Goal: Check status: Check status

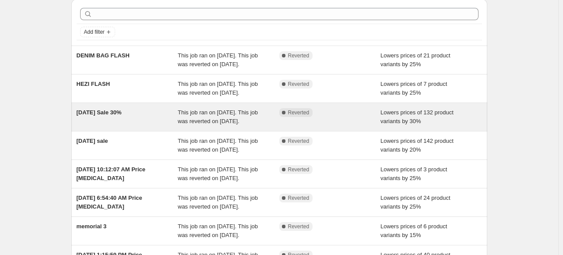
scroll to position [44, 0]
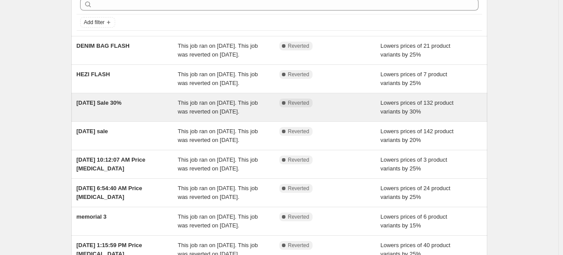
click at [92, 106] on span "[DATE] Sale 30%" at bounding box center [99, 102] width 45 height 7
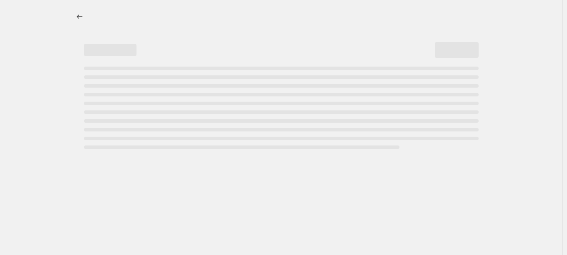
select select "percentage"
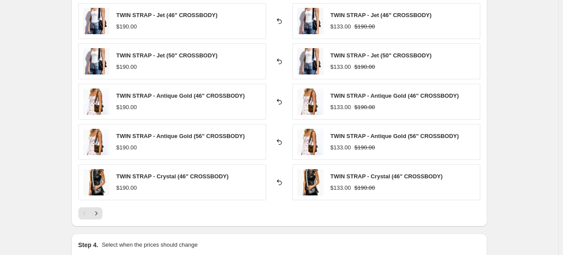
scroll to position [700, 0]
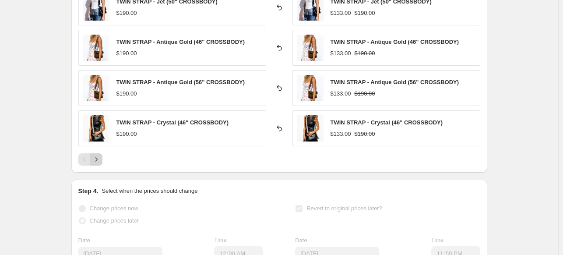
click at [97, 162] on icon "Next" at bounding box center [96, 159] width 9 height 9
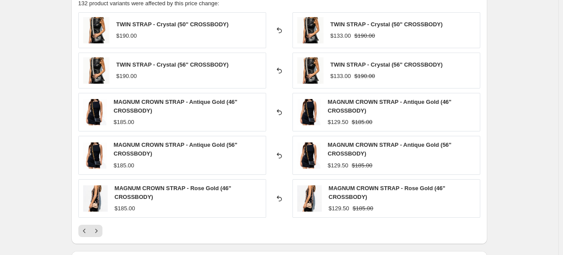
scroll to position [657, 0]
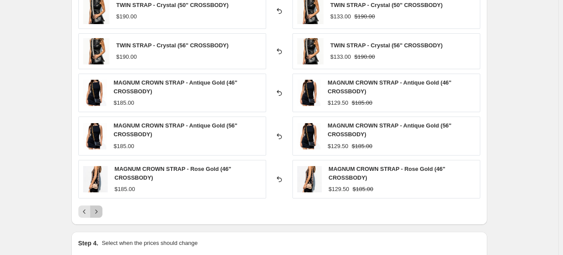
click at [101, 210] on icon "Next" at bounding box center [96, 211] width 9 height 9
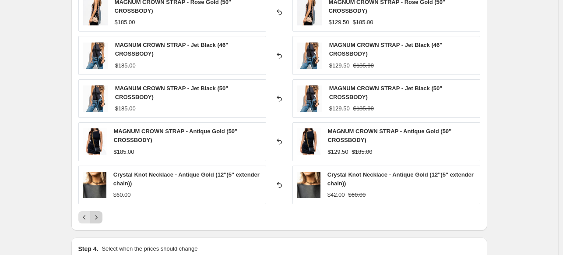
click at [102, 211] on button "Next" at bounding box center [96, 217] width 12 height 12
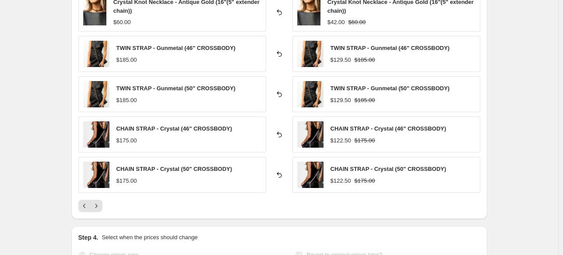
click at [103, 211] on div "PRICE CHANGE RECAP 132 product variants were affected by this price change: Cry…" at bounding box center [279, 91] width 416 height 257
click at [101, 204] on icon "Next" at bounding box center [96, 205] width 9 height 9
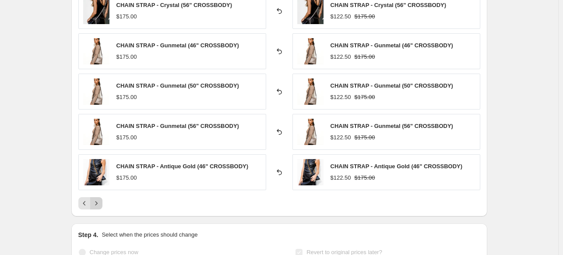
click at [101, 204] on icon "Next" at bounding box center [96, 203] width 9 height 9
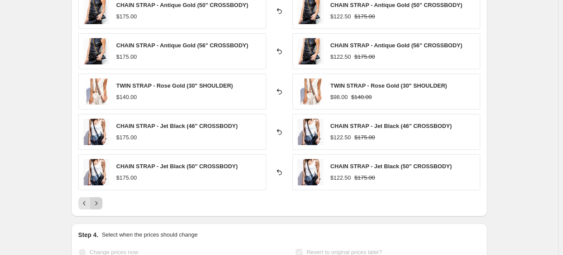
click at [101, 204] on icon "Next" at bounding box center [96, 203] width 9 height 9
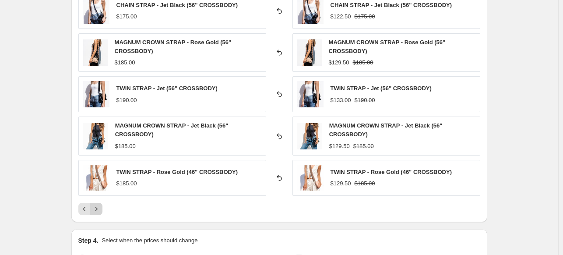
click at [101, 204] on icon "Next" at bounding box center [96, 208] width 9 height 9
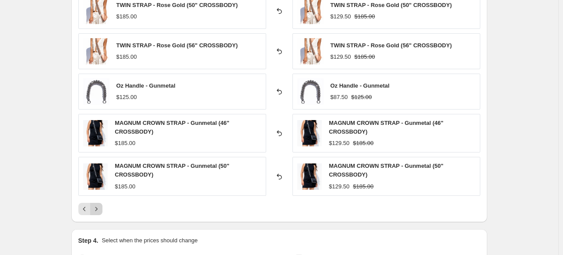
click at [101, 204] on icon "Next" at bounding box center [96, 208] width 9 height 9
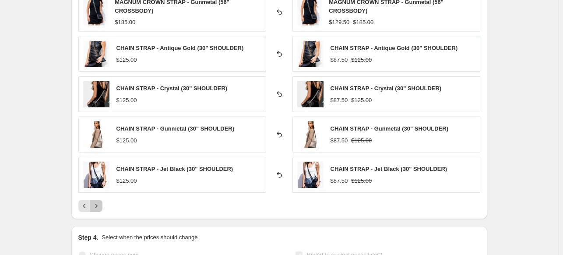
click at [101, 204] on icon "Next" at bounding box center [96, 205] width 9 height 9
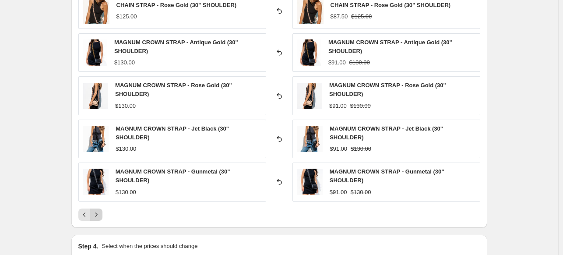
click at [102, 204] on div "CHAIN STRAP - Rose Gold (30" SHOULDER) $125.00 Reverted back CHAIN STRAP - Rose…" at bounding box center [279, 107] width 402 height 228
click at [101, 211] on icon "Next" at bounding box center [96, 214] width 9 height 9
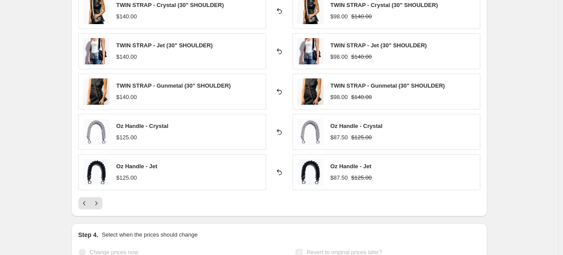
click at [101, 211] on div "PRICE CHANGE RECAP 132 product variants were affected by this price change: TWI…" at bounding box center [279, 89] width 416 height 253
click at [100, 203] on icon "Next" at bounding box center [96, 203] width 9 height 9
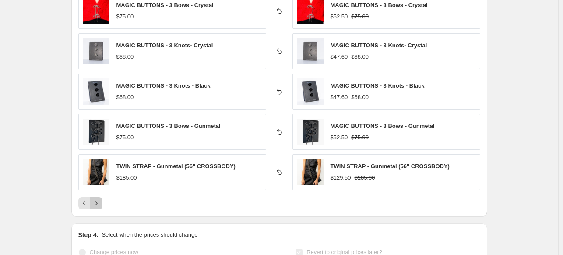
click at [100, 203] on icon "Next" at bounding box center [96, 203] width 9 height 9
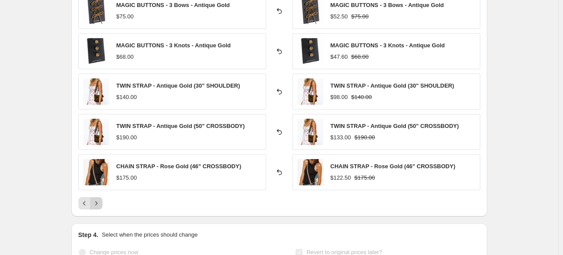
click at [100, 203] on icon "Next" at bounding box center [96, 203] width 9 height 9
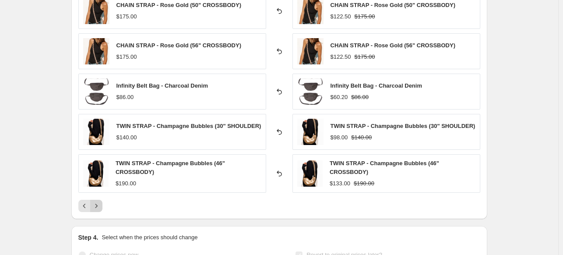
click at [100, 203] on button "Next" at bounding box center [96, 206] width 12 height 12
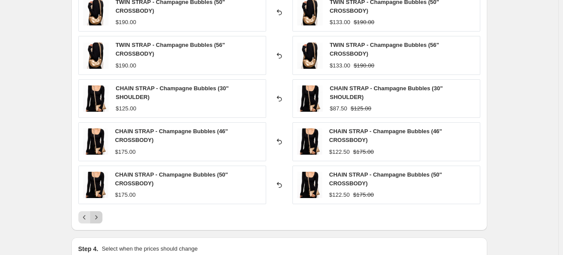
click at [100, 203] on div "TWIN STRAP - Champagne Bubbles (50" CROSSBODY) $190.00 Reverted back TWIN STRAP…" at bounding box center [279, 108] width 402 height 230
click at [101, 213] on icon "Next" at bounding box center [96, 217] width 9 height 9
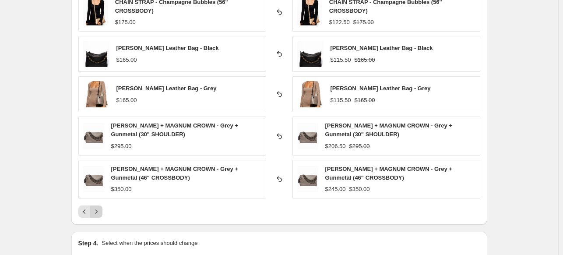
click at [101, 213] on icon "Next" at bounding box center [96, 211] width 9 height 9
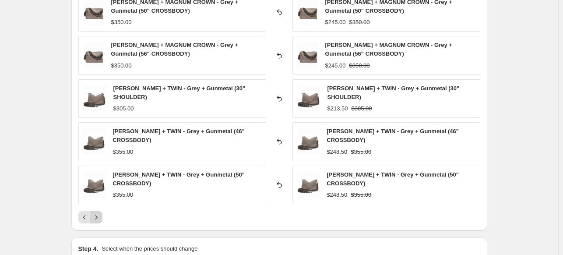
click at [101, 213] on icon "Next" at bounding box center [96, 217] width 9 height 9
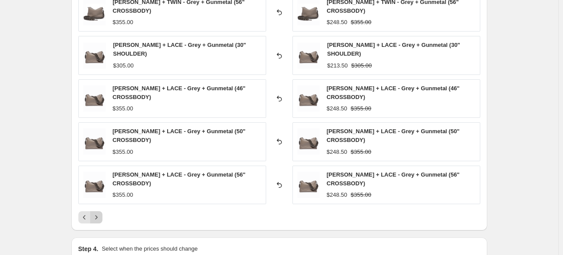
click at [101, 213] on icon "Next" at bounding box center [96, 217] width 9 height 9
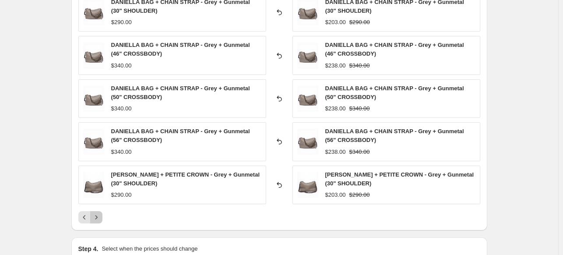
click at [101, 213] on icon "Next" at bounding box center [96, 217] width 9 height 9
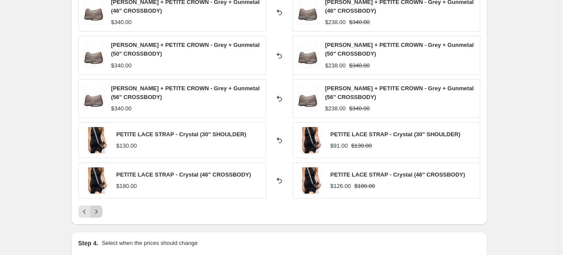
click at [101, 213] on icon "Next" at bounding box center [96, 211] width 9 height 9
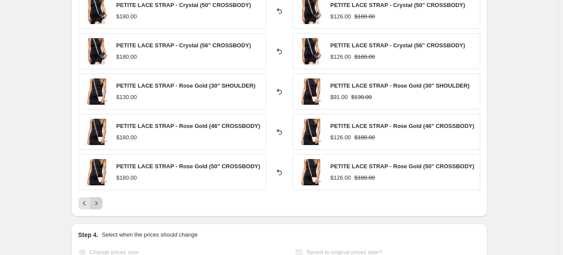
click at [102, 213] on div "PRICE CHANGE RECAP 132 product variants were affected by this price change: PET…" at bounding box center [279, 89] width 416 height 253
click at [99, 203] on icon "Next" at bounding box center [96, 203] width 9 height 9
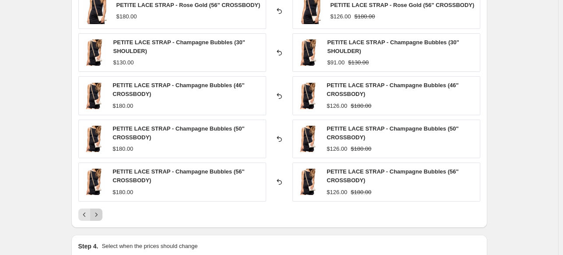
click at [99, 217] on icon "Next" at bounding box center [96, 214] width 9 height 9
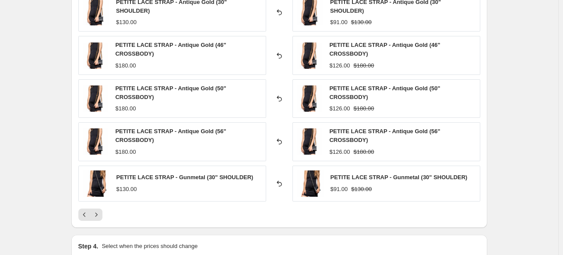
click at [100, 211] on icon "Next" at bounding box center [96, 214] width 9 height 9
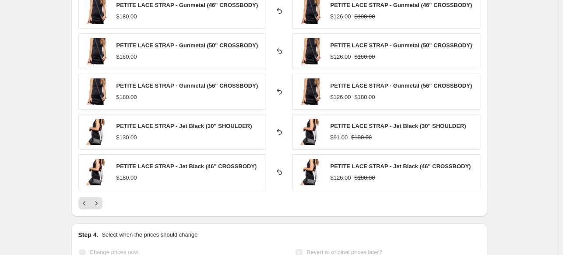
click at [100, 211] on div "PRICE CHANGE RECAP 132 product variants were affected by this price change: PET…" at bounding box center [279, 89] width 416 height 253
click at [100, 200] on icon "Next" at bounding box center [96, 203] width 9 height 9
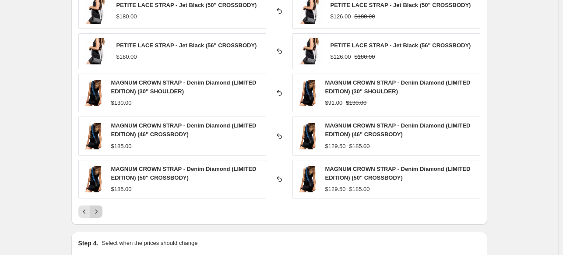
click at [99, 206] on button "Next" at bounding box center [96, 211] width 12 height 12
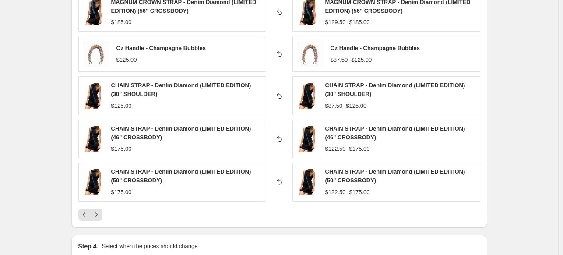
click at [99, 206] on div "MAGNUM CROWN STRAP - Denim Diamond (LIMITED EDITION) (56" CROSSBODY) $185.00 Re…" at bounding box center [279, 107] width 402 height 228
click at [98, 211] on icon "Next" at bounding box center [96, 214] width 9 height 9
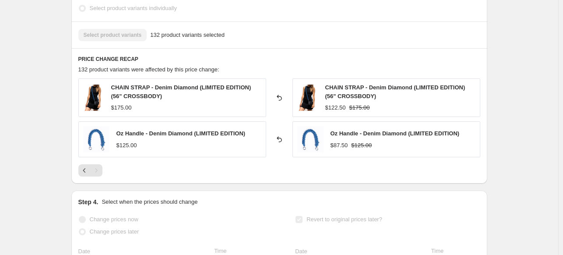
scroll to position [569, 0]
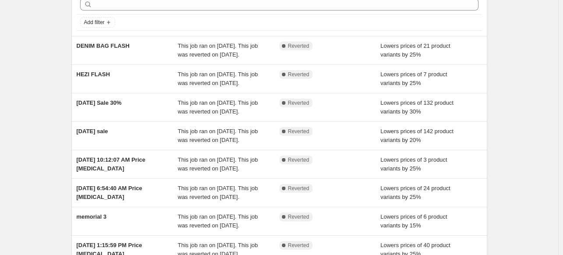
scroll to position [88, 0]
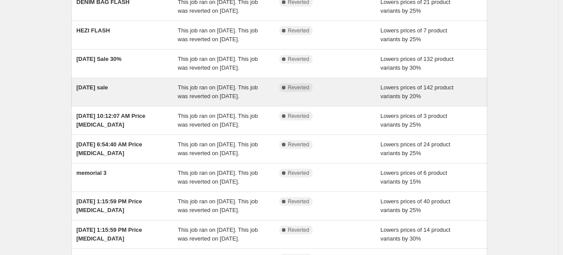
click at [88, 91] on span "[DATE] sale" at bounding box center [93, 87] width 32 height 7
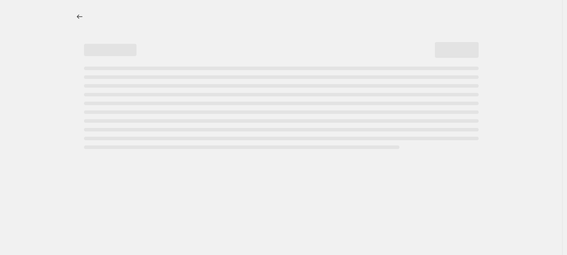
select select "percentage"
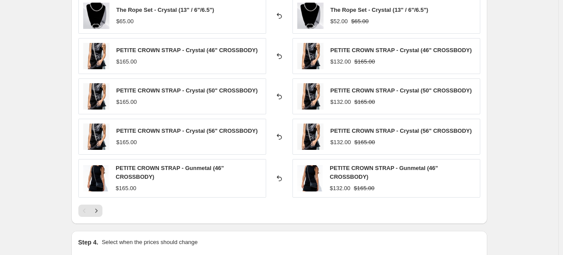
scroll to position [657, 0]
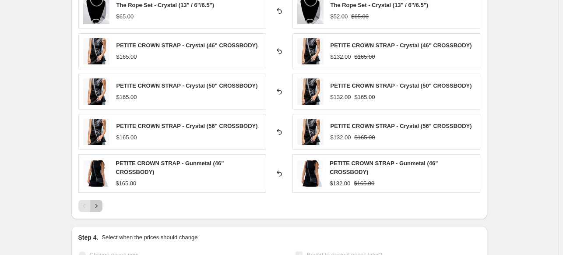
click at [98, 200] on button "Next" at bounding box center [96, 206] width 12 height 12
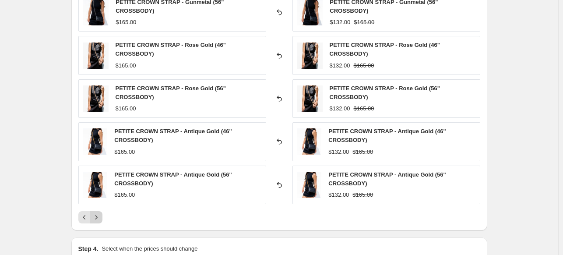
click at [102, 211] on button "Next" at bounding box center [96, 217] width 12 height 12
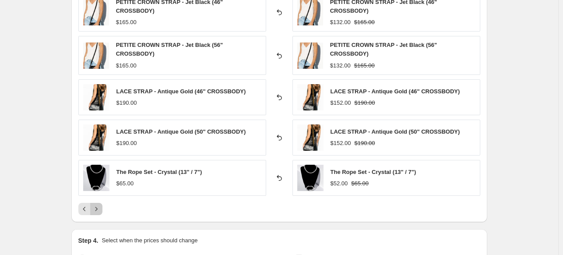
click at [99, 208] on icon "Next" at bounding box center [96, 208] width 9 height 9
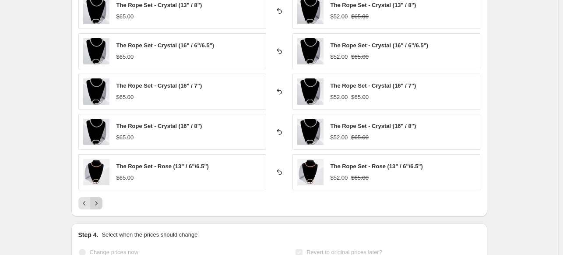
click at [99, 208] on div "PRICE CHANGE RECAP 142 product variants were affected by this price change: The…" at bounding box center [279, 89] width 416 height 253
click at [100, 201] on icon "Next" at bounding box center [96, 203] width 9 height 9
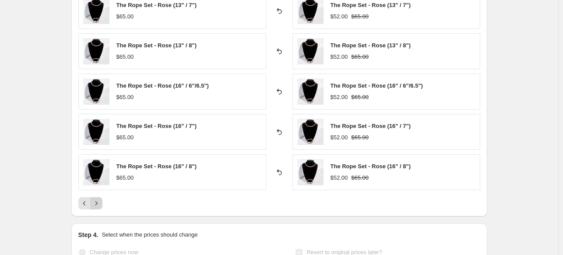
click at [97, 201] on icon "Next" at bounding box center [96, 203] width 2 height 4
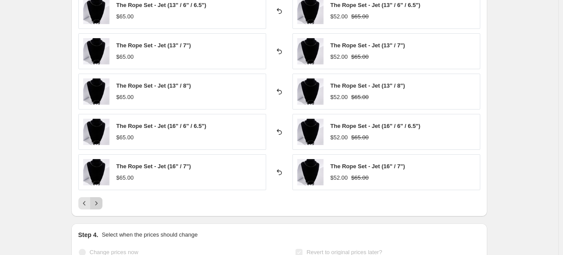
click at [97, 202] on icon "Next" at bounding box center [96, 203] width 2 height 4
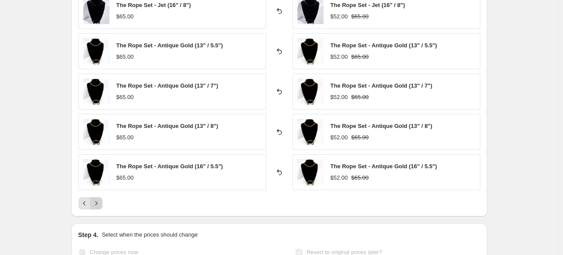
click at [99, 202] on icon "Next" at bounding box center [96, 203] width 9 height 9
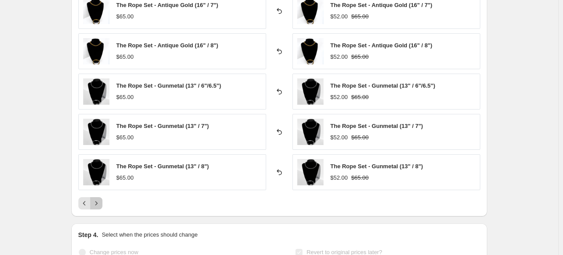
click at [99, 202] on icon "Next" at bounding box center [96, 203] width 9 height 9
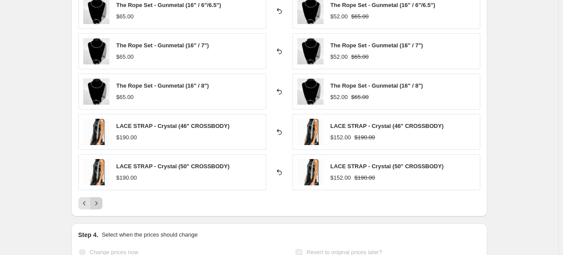
click at [99, 202] on icon "Next" at bounding box center [96, 203] width 9 height 9
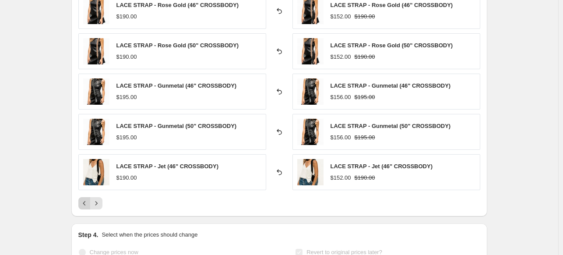
click at [81, 205] on button "Previous" at bounding box center [84, 203] width 12 height 12
